Goal: Task Accomplishment & Management: Manage account settings

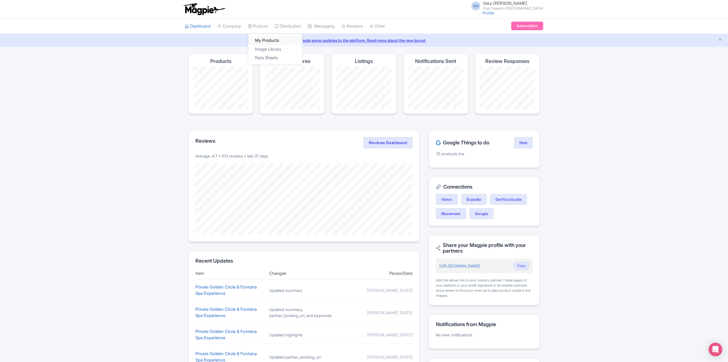
click at [265, 41] on link "My Products" at bounding box center [275, 40] width 54 height 9
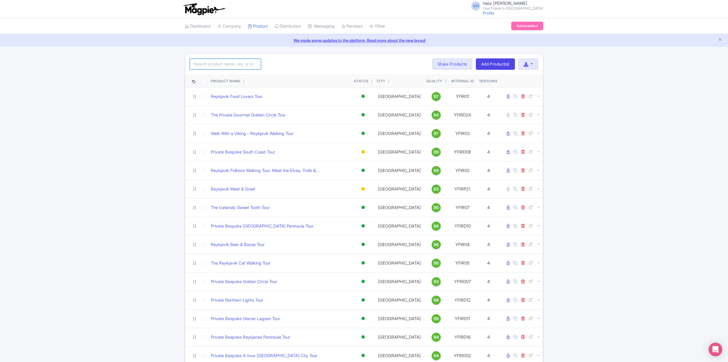
click at [206, 62] on input "search" at bounding box center [225, 64] width 71 height 11
type input "Elves"
click button "Search" at bounding box center [0, 0] width 0 height 0
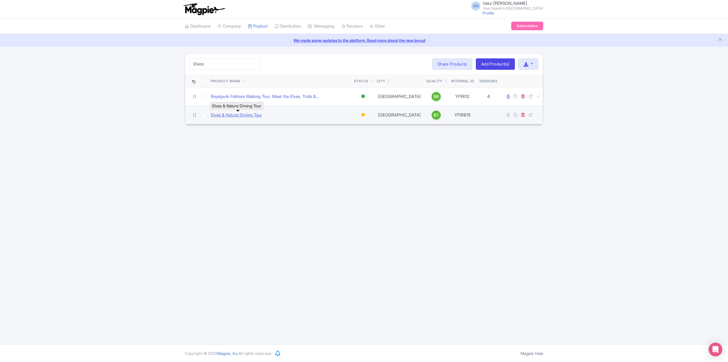
click at [226, 116] on link "Elves & Nature Driving Tour" at bounding box center [236, 115] width 51 height 7
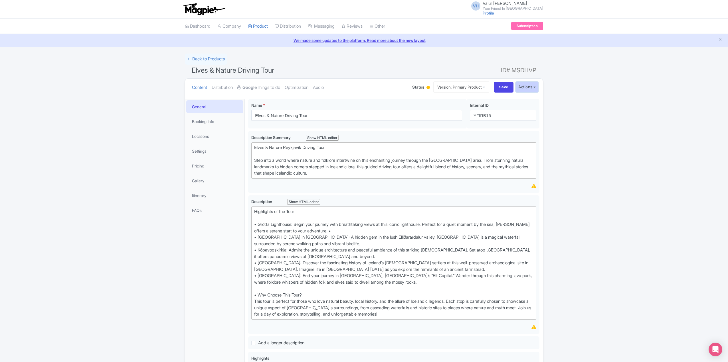
click at [535, 84] on button "Actions" at bounding box center [527, 87] width 23 height 11
click at [461, 104] on link "Customer View" at bounding box center [462, 103] width 54 height 9
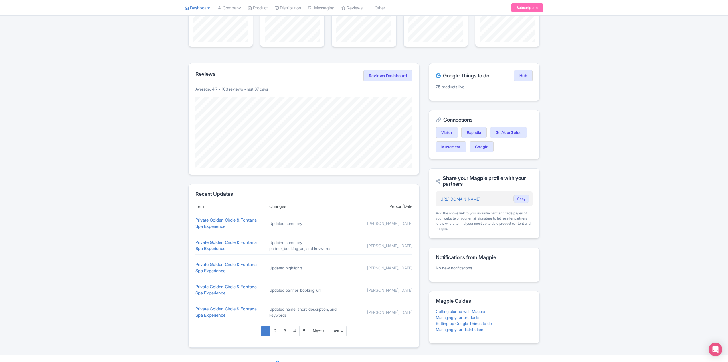
scroll to position [77, 0]
